Goal: Information Seeking & Learning: Check status

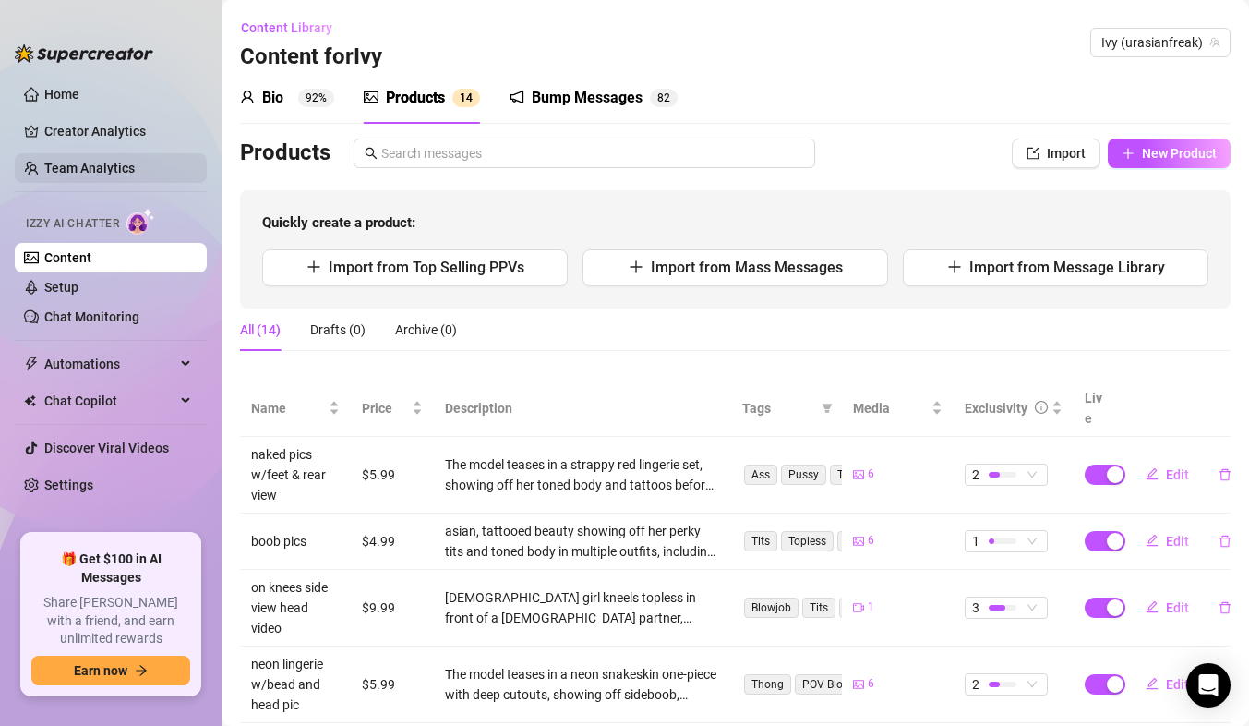
click at [113, 161] on link "Team Analytics" at bounding box center [89, 168] width 90 height 15
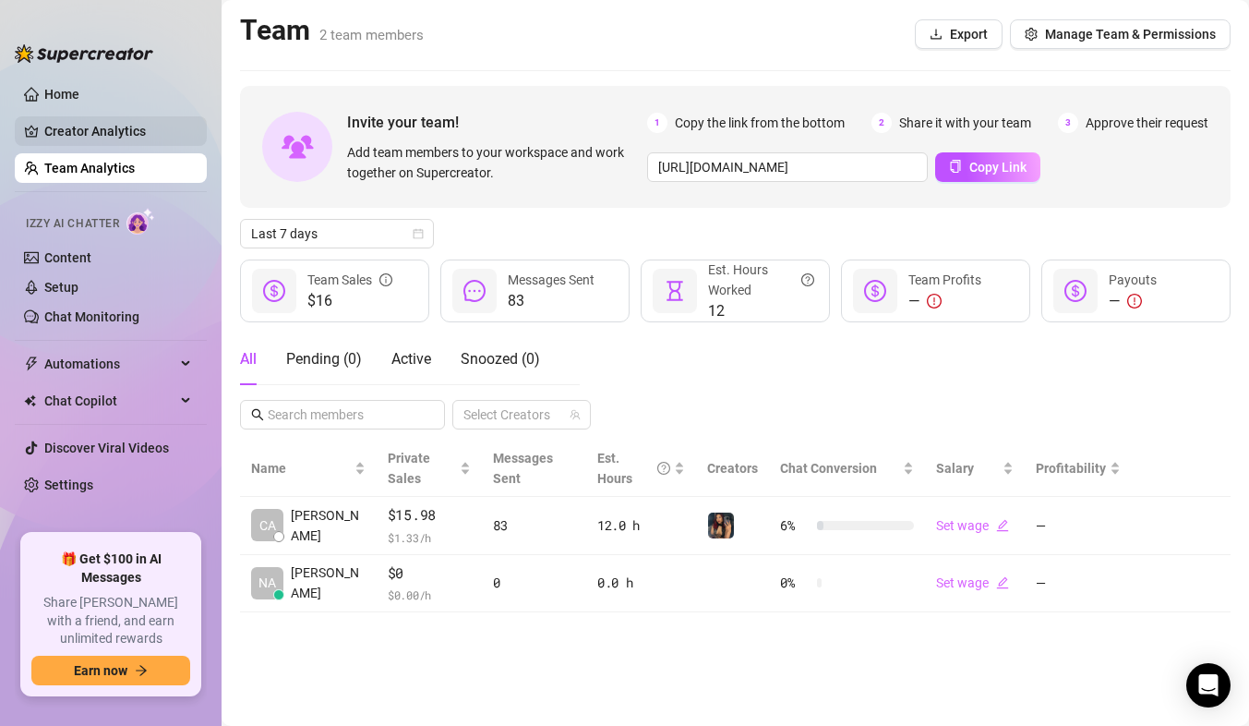
click at [112, 135] on link "Creator Analytics" at bounding box center [118, 131] width 148 height 30
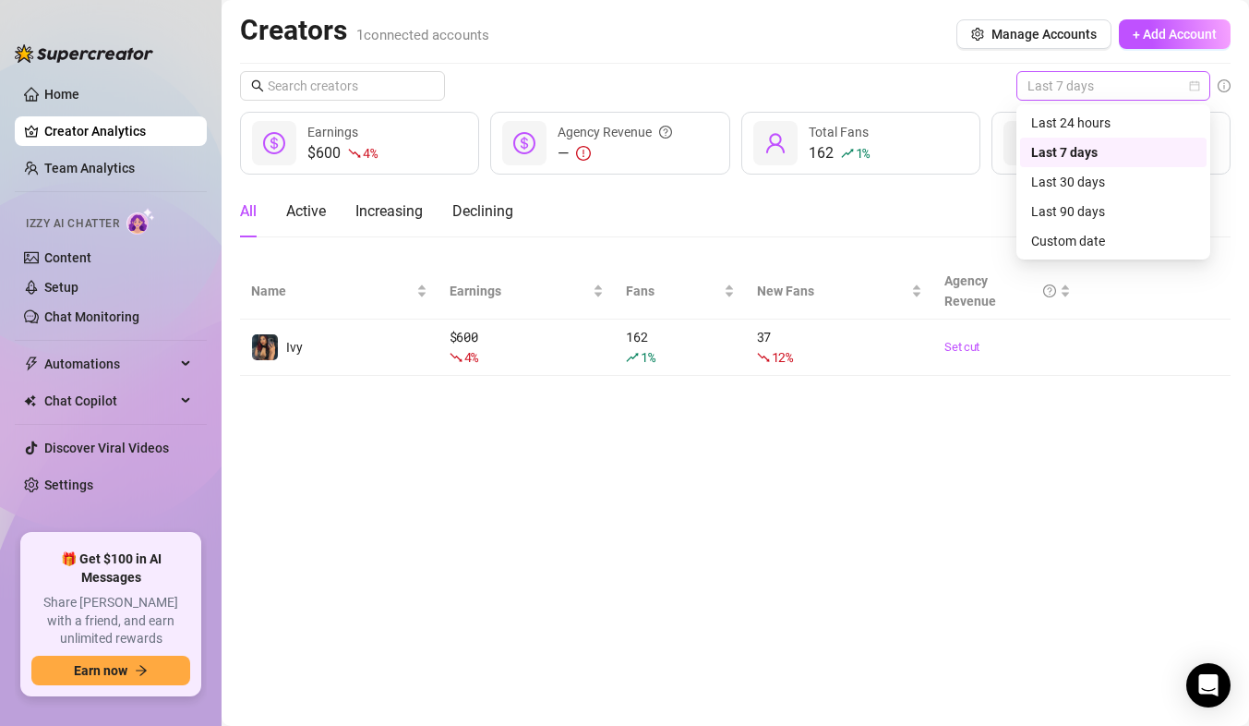
click at [1146, 72] on span "Last 7 days" at bounding box center [1113, 86] width 172 height 28
click at [1101, 114] on div "Last 24 hours" at bounding box center [1113, 123] width 164 height 20
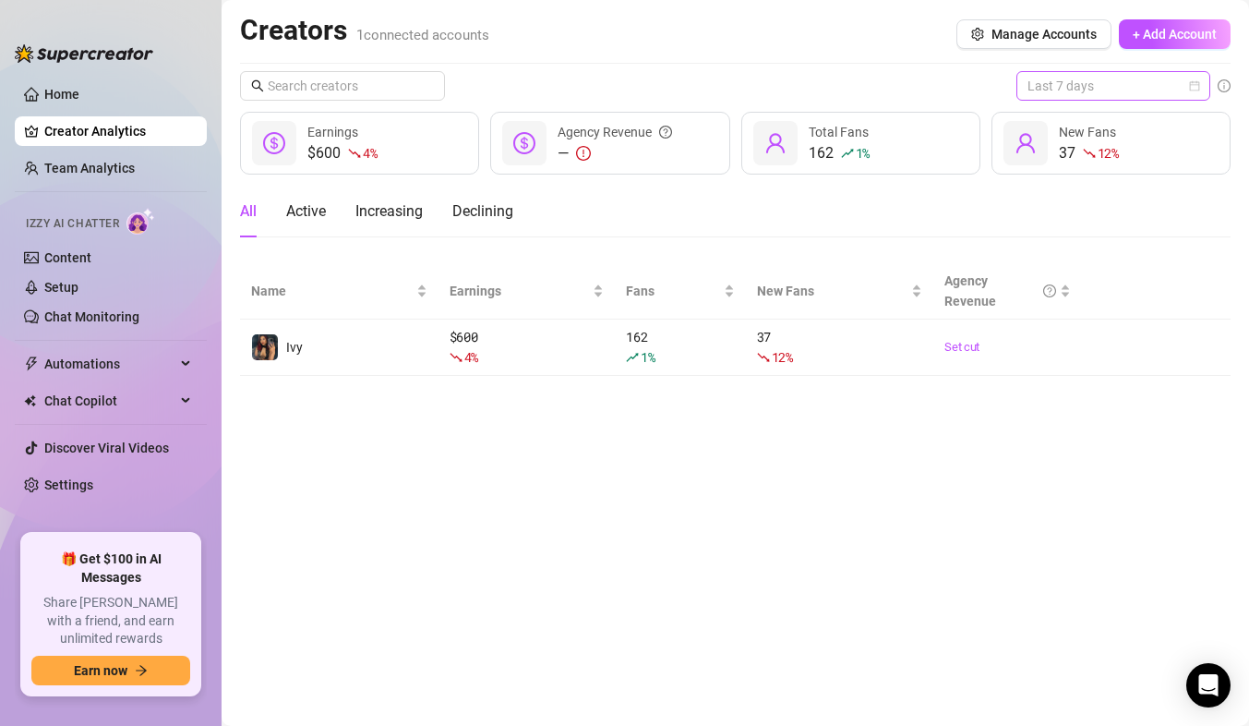
click at [1113, 88] on span "Last 7 days" at bounding box center [1113, 86] width 172 height 28
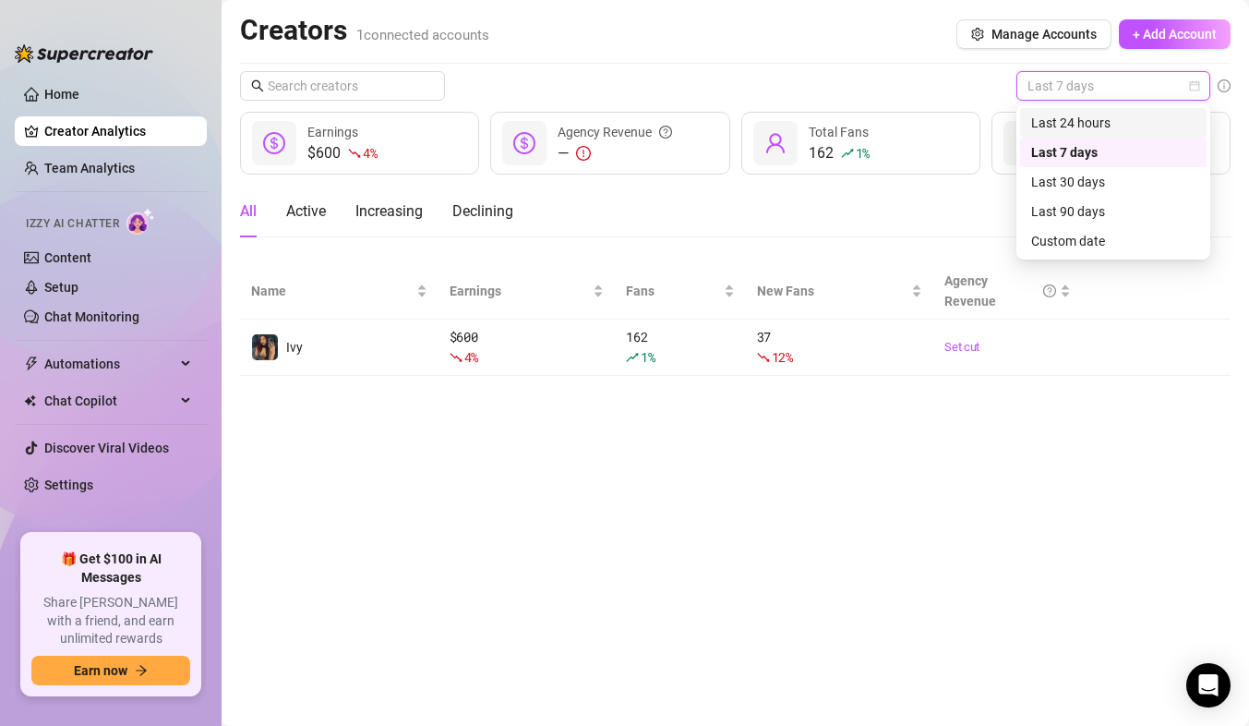
click at [1091, 120] on div "Last 24 hours" at bounding box center [1113, 123] width 164 height 20
